Goal: Information Seeking & Learning: Compare options

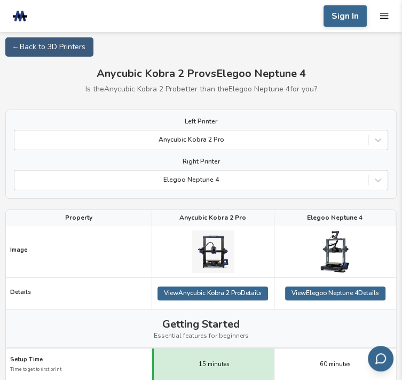
click at [270, 172] on div "Right Printer Elegoo Neptune 4" at bounding box center [201, 174] width 374 height 32
click at [273, 185] on div at bounding box center [191, 180] width 343 height 12
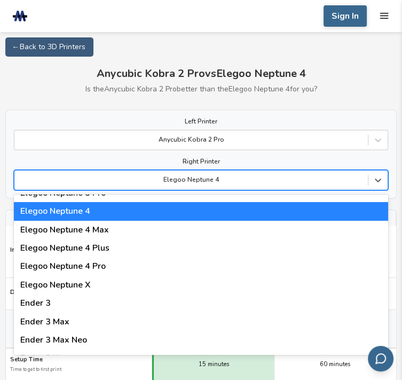
scroll to position [908, 0]
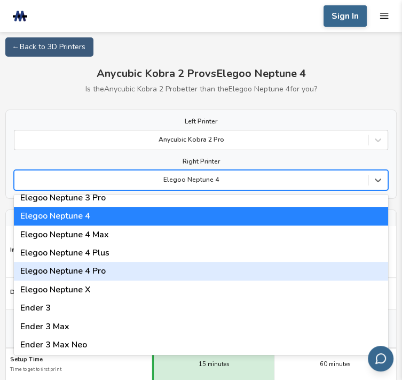
click at [114, 271] on div "Elegoo Neptune 4 Pro" at bounding box center [201, 271] width 374 height 18
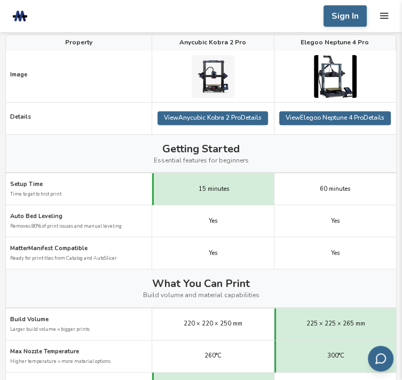
scroll to position [53, 0]
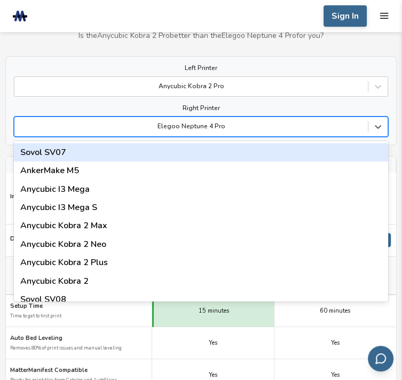
click at [214, 126] on div at bounding box center [191, 127] width 343 height 12
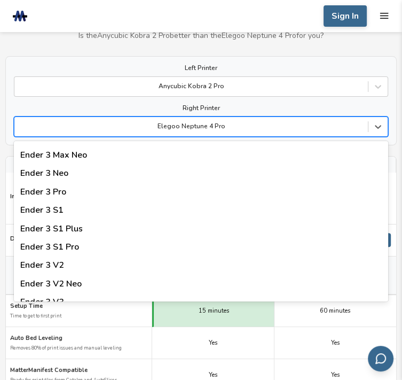
scroll to position [908, 0]
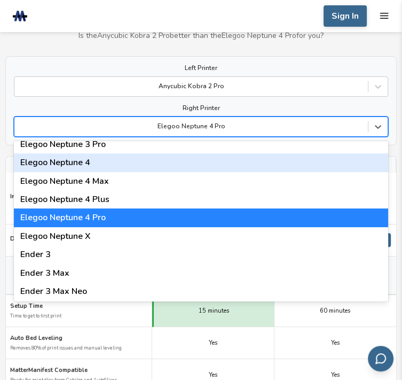
click at [103, 170] on div "Elegoo Neptune 4" at bounding box center [201, 162] width 374 height 18
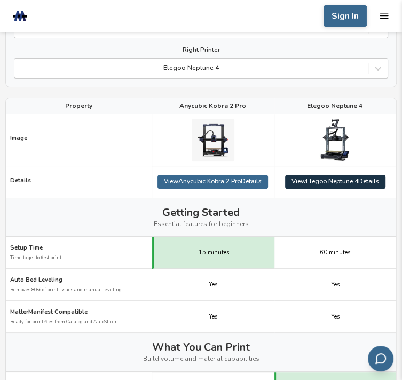
scroll to position [101, 0]
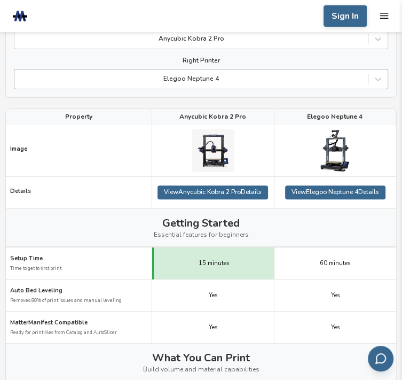
click at [297, 83] on div at bounding box center [191, 79] width 343 height 12
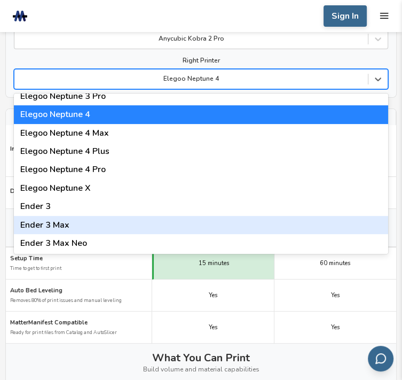
scroll to position [908, 0]
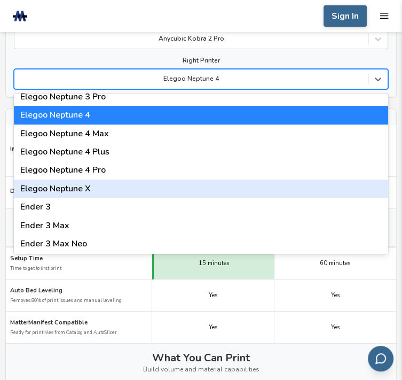
click at [117, 190] on div "Elegoo Neptune X" at bounding box center [201, 188] width 374 height 18
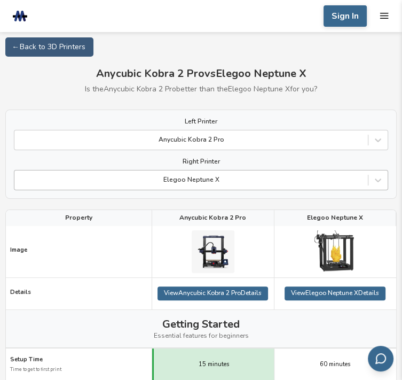
click at [267, 186] on div at bounding box center [191, 180] width 343 height 12
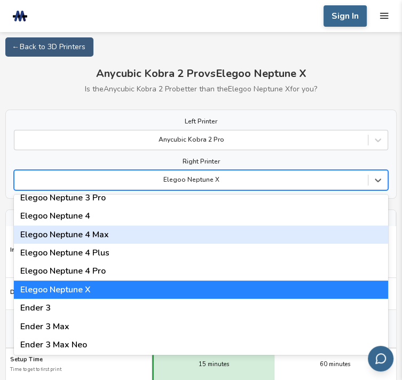
scroll to position [908, 0]
click at [126, 243] on div "Elegoo Neptune 4 Max" at bounding box center [201, 234] width 374 height 18
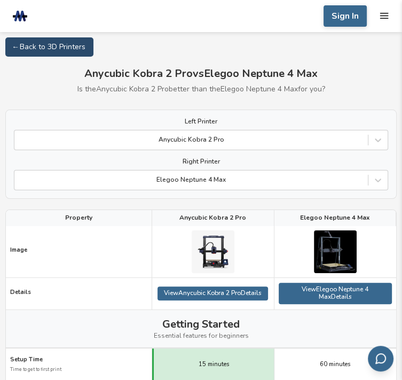
click at [67, 47] on link "← Back to 3D Printers" at bounding box center [49, 46] width 88 height 19
select select "**********"
